Goal: Obtain resource: Download file/media

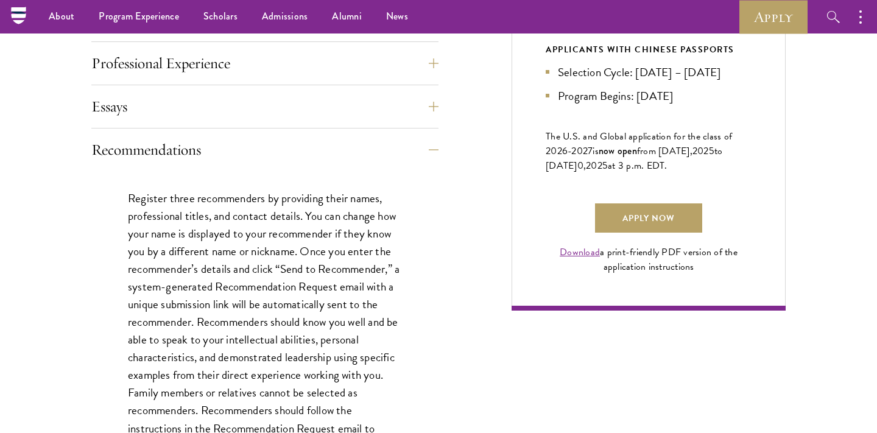
scroll to position [780, 0]
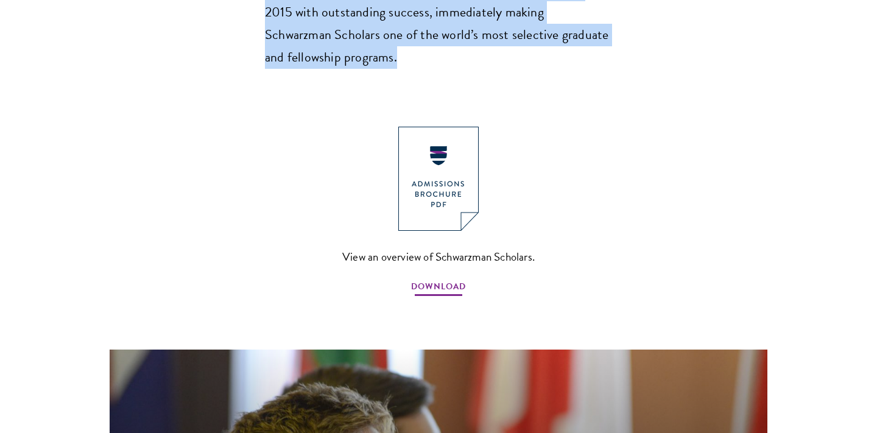
click at [434, 279] on span "DOWNLOAD" at bounding box center [438, 288] width 55 height 19
